Goal: Information Seeking & Learning: Check status

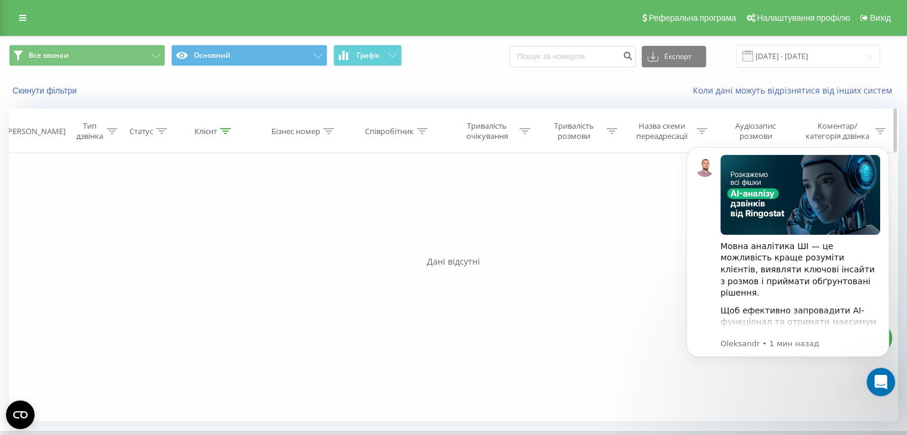
click at [224, 132] on icon at bounding box center [225, 131] width 11 height 6
click at [221, 212] on input "380509473342" at bounding box center [214, 216] width 105 height 21
click at [237, 235] on span "OK" at bounding box center [238, 240] width 33 height 18
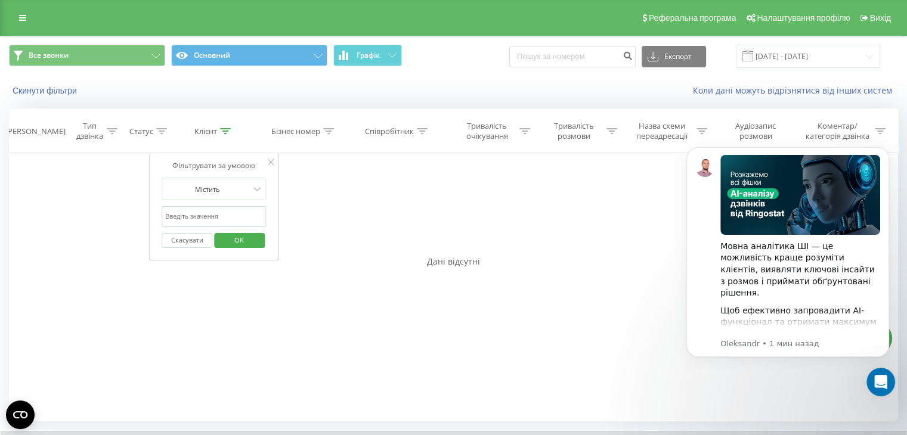
drag, startPoint x: 237, startPoint y: 235, endPoint x: 298, endPoint y: 235, distance: 61.4
click at [0, 0] on div at bounding box center [0, 0] width 0 height 0
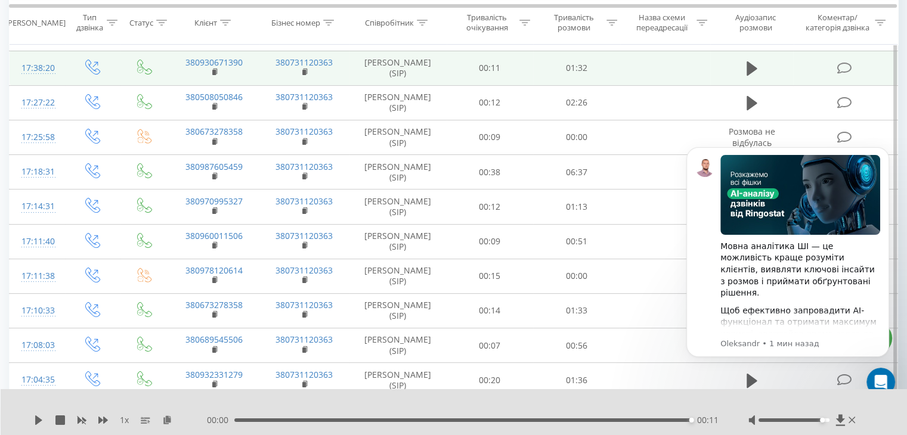
scroll to position [179, 0]
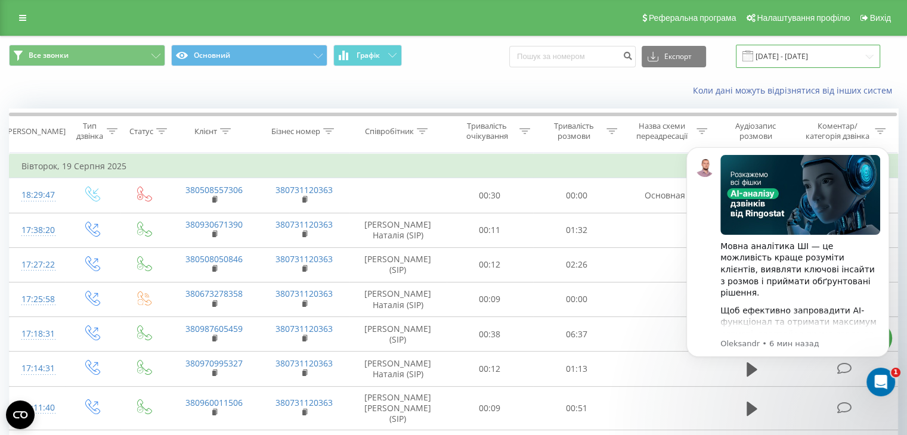
click at [819, 58] on input "[DATE] - [DATE]" at bounding box center [808, 56] width 144 height 23
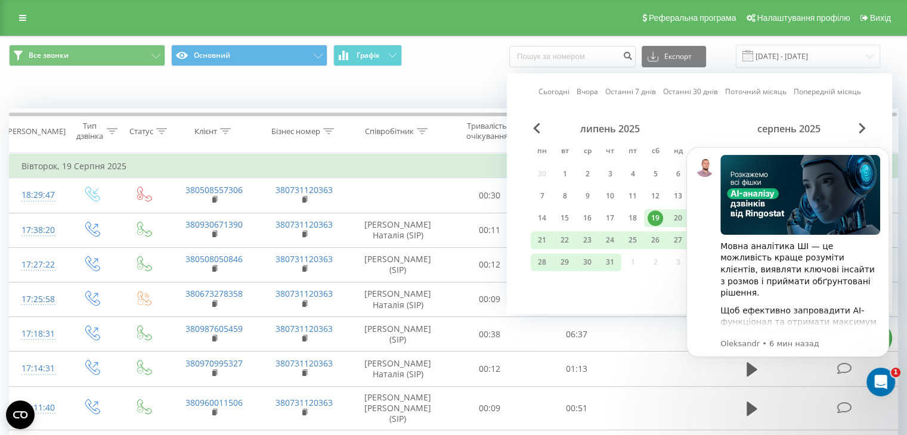
click at [420, 81] on div "Коли дані можуть відрізнятися вiд інших систем" at bounding box center [453, 90] width 905 height 29
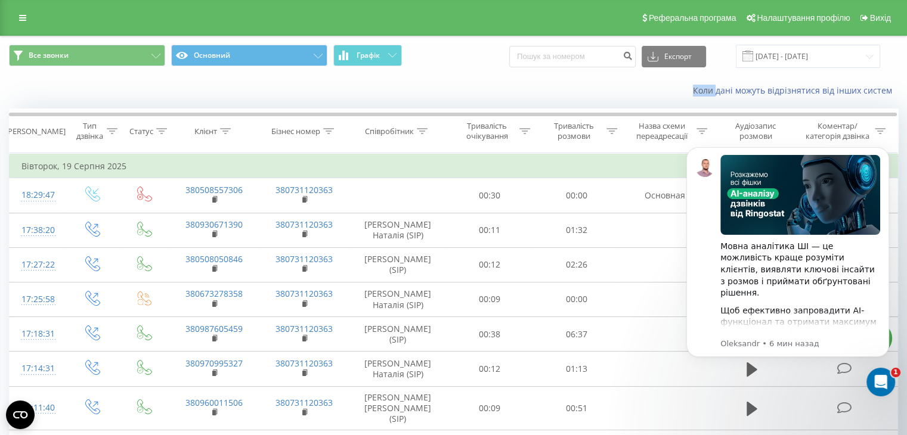
click at [420, 81] on div "Коли дані можуть відрізнятися вiд інших систем" at bounding box center [453, 90] width 905 height 29
click at [821, 53] on input "[DATE] - [DATE]" at bounding box center [808, 56] width 144 height 23
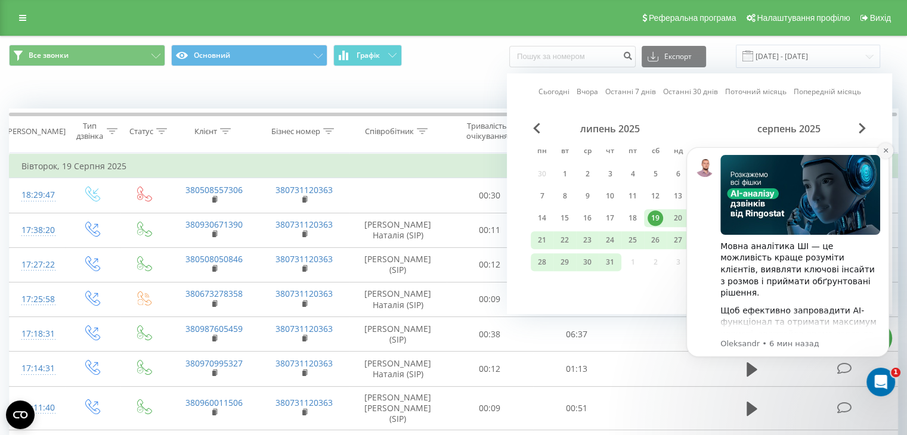
click at [882, 151] on button "Dismiss notification" at bounding box center [884, 150] width 15 height 15
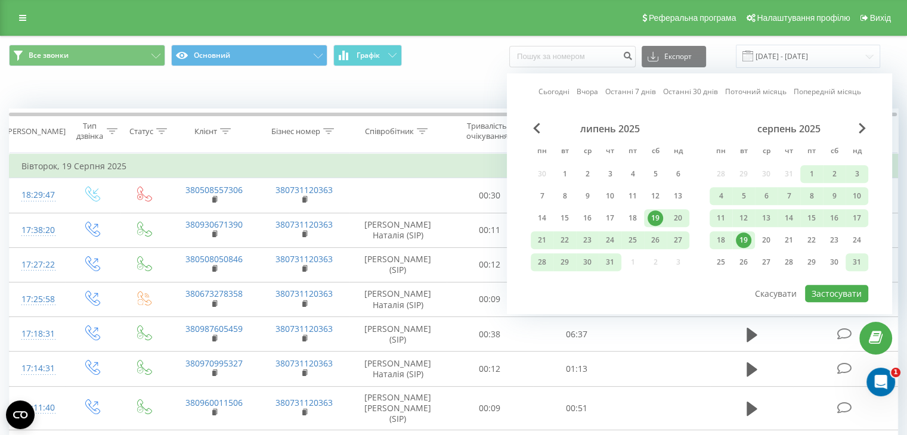
click at [854, 260] on div "31" at bounding box center [856, 262] width 15 height 15
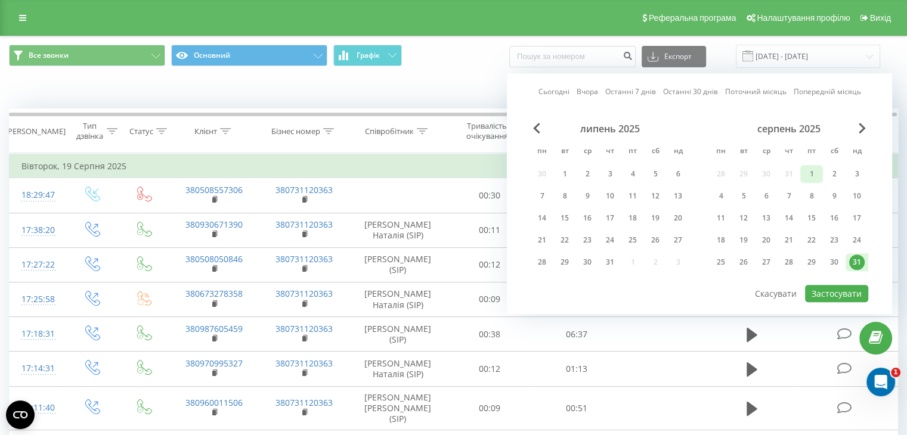
click at [818, 170] on div "1" at bounding box center [811, 174] width 23 height 18
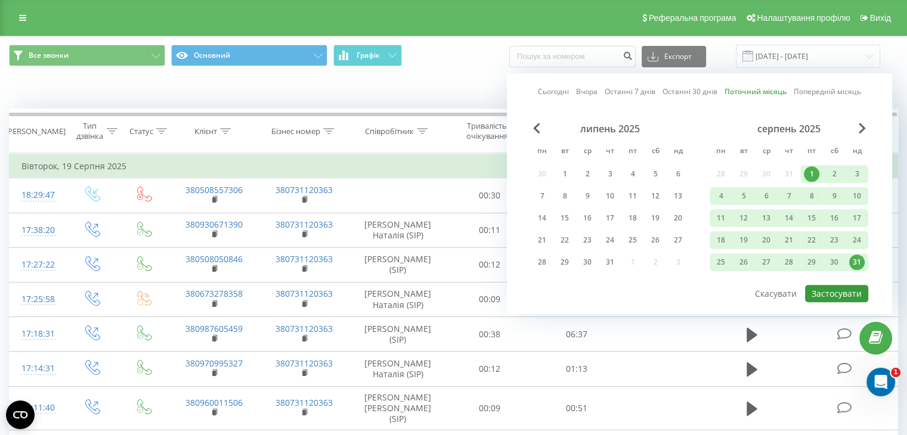
click at [836, 294] on button "Застосувати" at bounding box center [836, 293] width 63 height 17
type input "[DATE] - [DATE]"
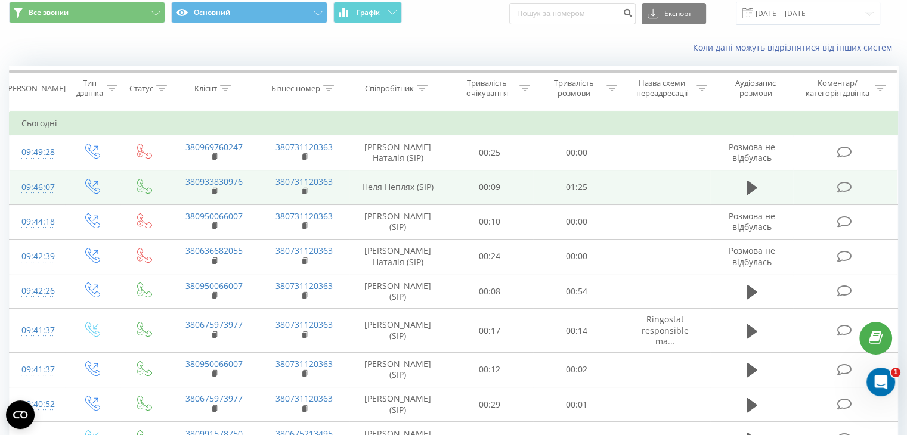
scroll to position [60, 0]
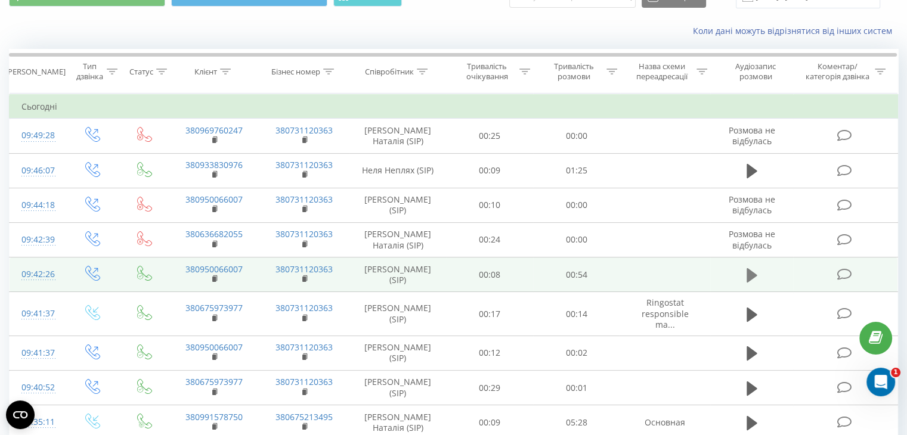
click at [750, 277] on icon at bounding box center [751, 275] width 11 height 14
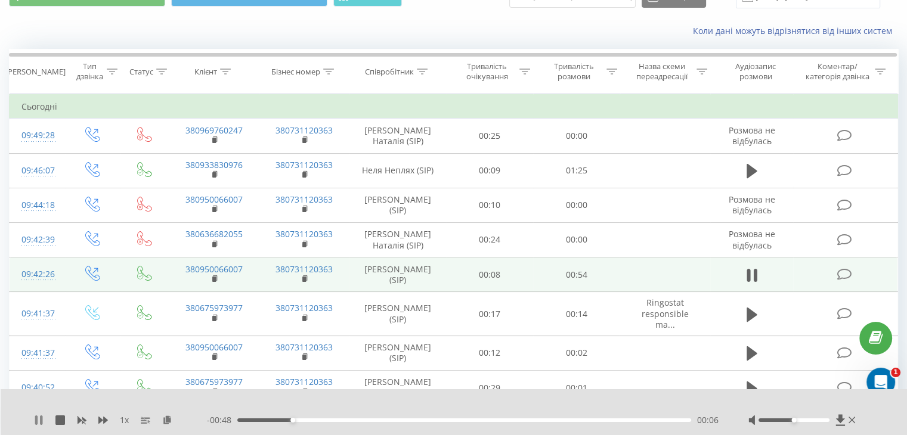
click at [36, 421] on icon at bounding box center [36, 420] width 2 height 10
